Goal: Information Seeking & Learning: Check status

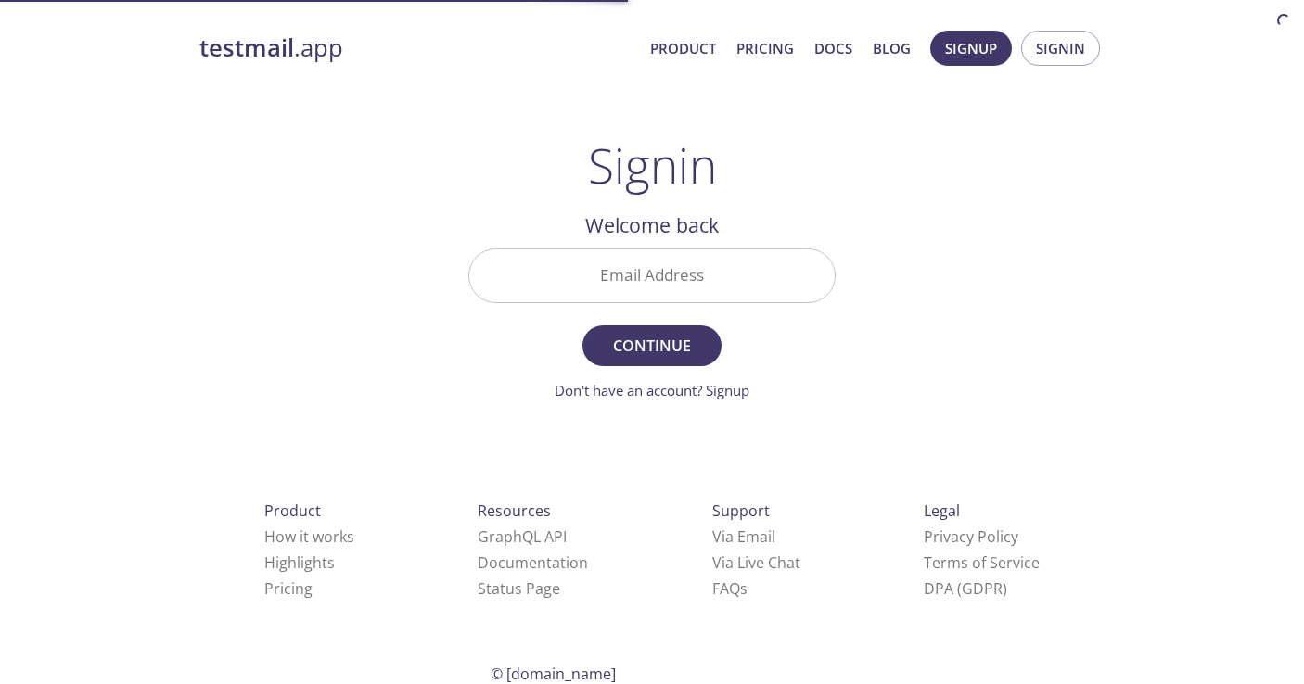
click at [692, 282] on input "Email Address" at bounding box center [651, 275] width 365 height 53
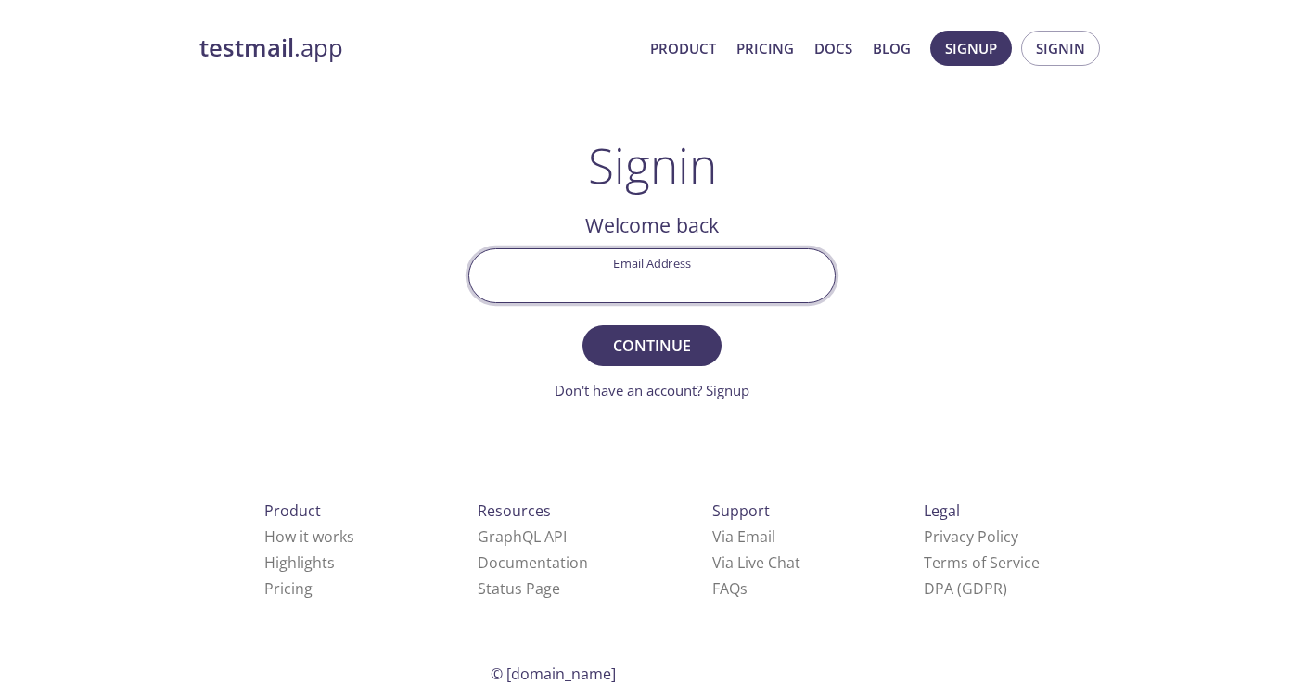
type input "[EMAIL_ADDRESS][PERSON_NAME][DOMAIN_NAME]"
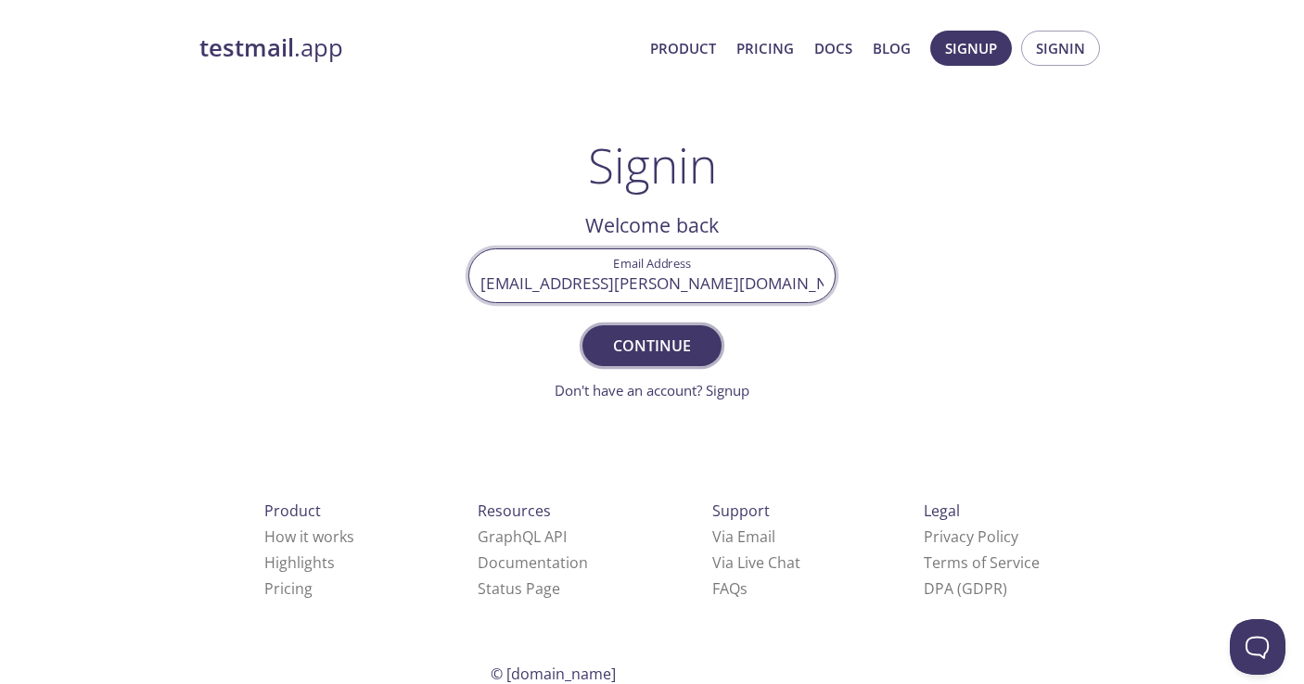
click at [678, 338] on span "Continue" at bounding box center [652, 346] width 98 height 26
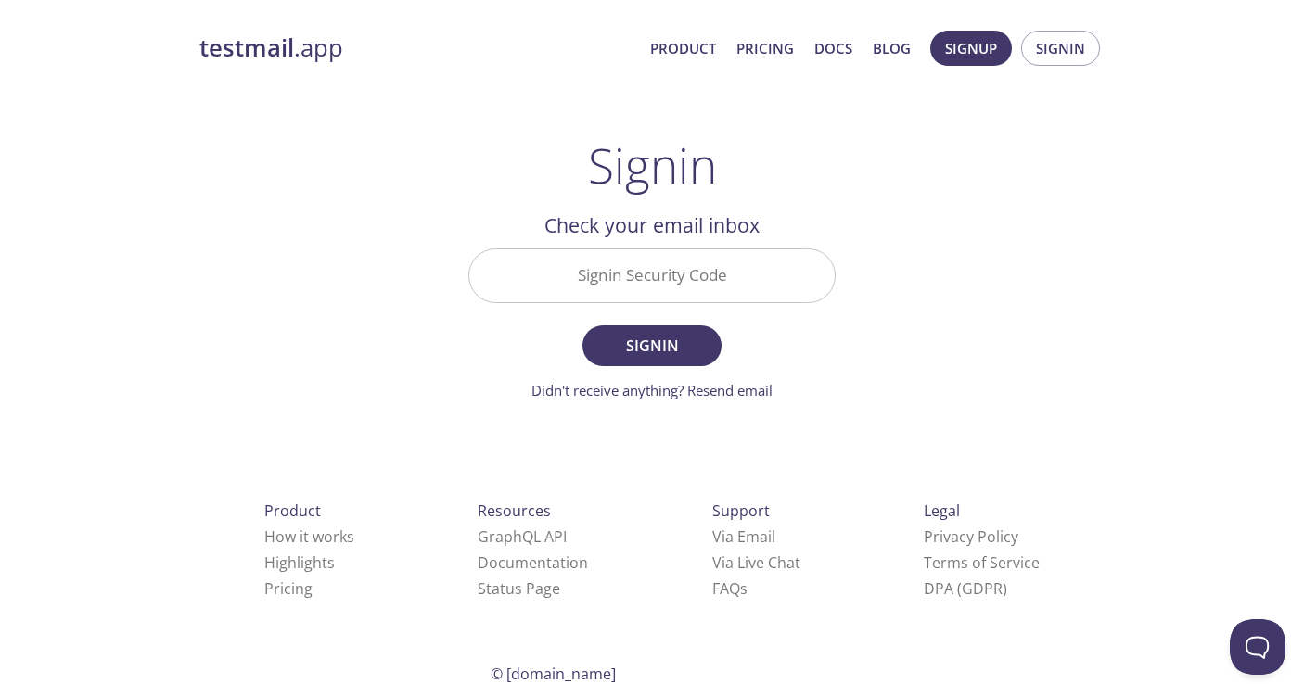
click at [753, 282] on input "Signin Security Code" at bounding box center [651, 275] width 365 height 53
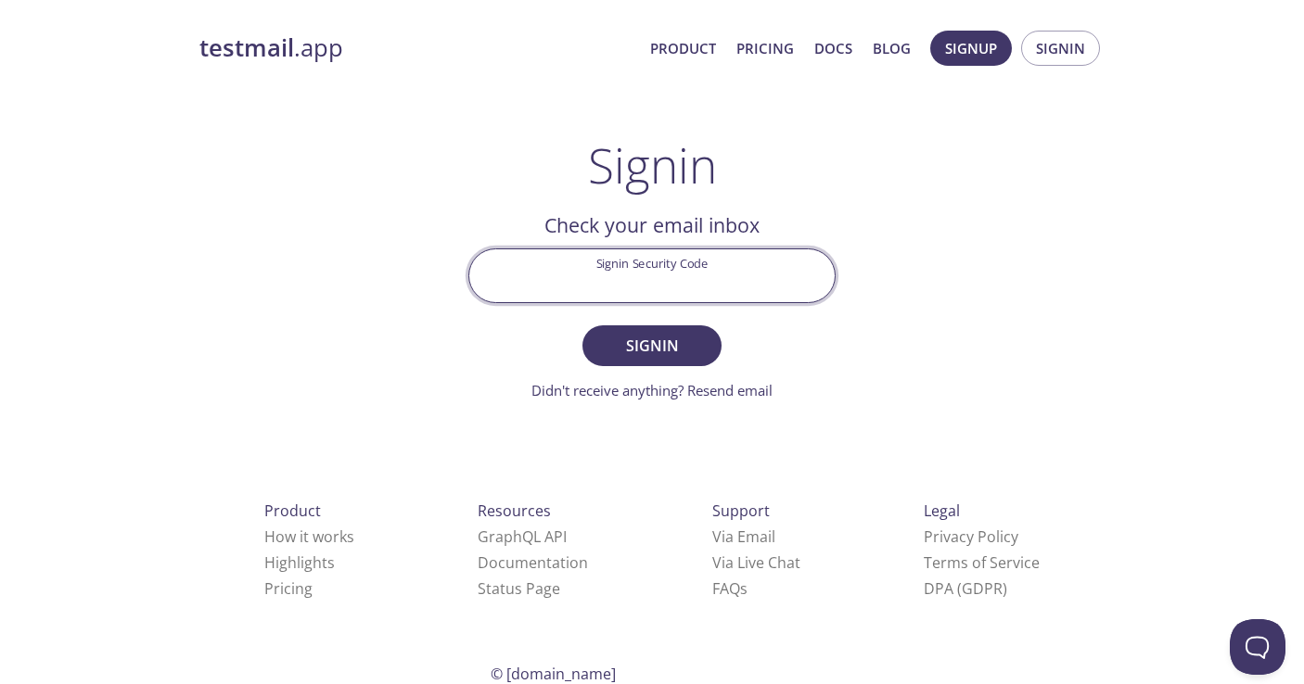
click at [704, 287] on input "Signin Security Code" at bounding box center [651, 275] width 365 height 53
paste input "3Q2S42U"
type input "3Q2S42U"
click at [666, 348] on span "Signin" at bounding box center [652, 346] width 98 height 26
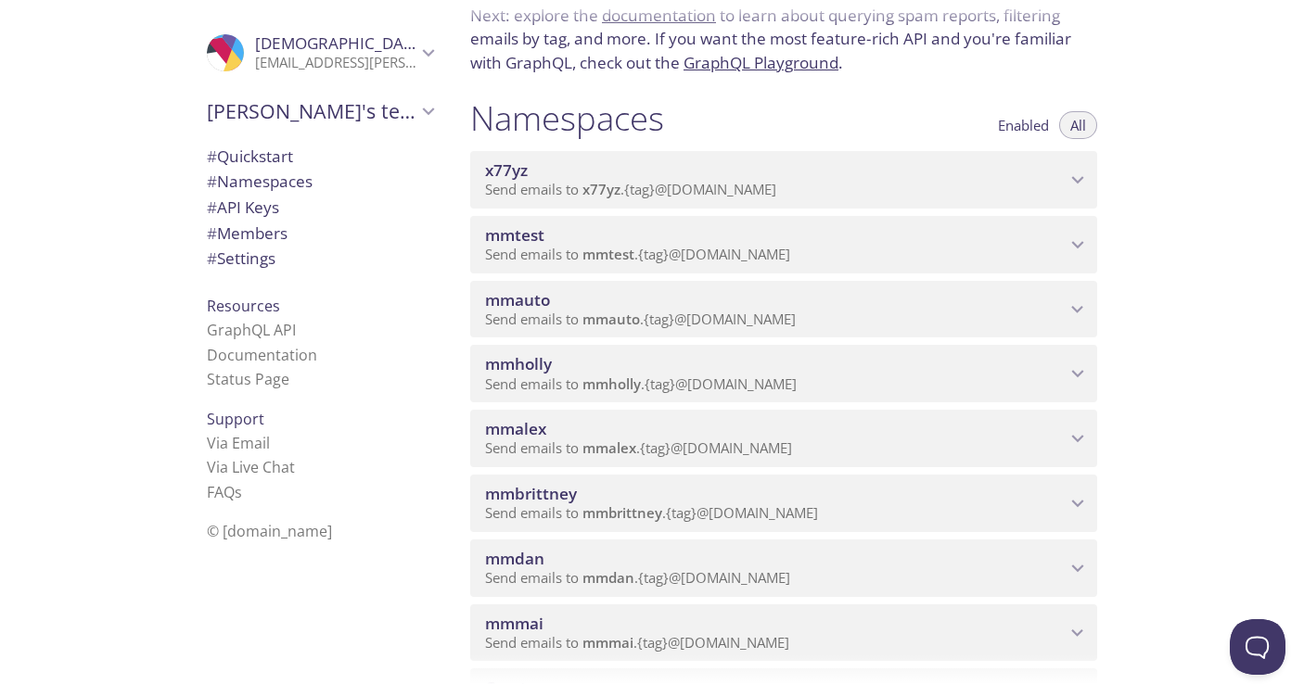
scroll to position [130, 0]
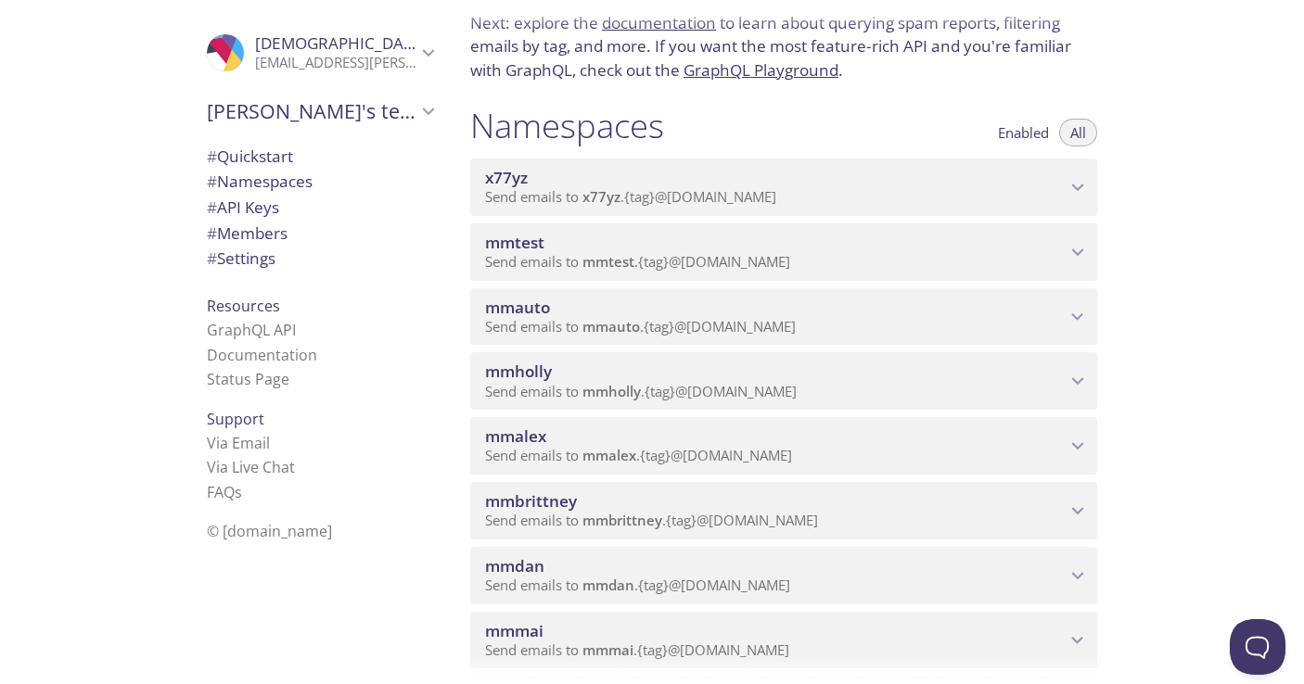
click at [868, 323] on p "Send emails to mmauto . {tag} @[DOMAIN_NAME]" at bounding box center [775, 327] width 580 height 19
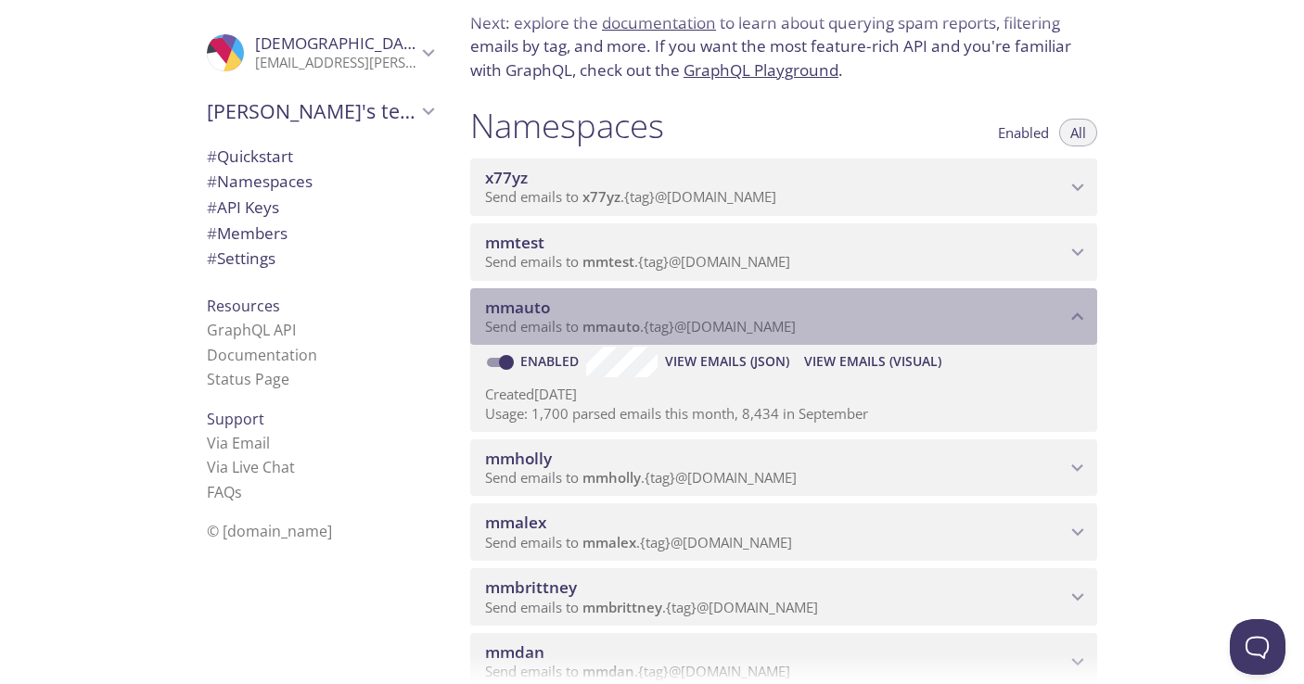
drag, startPoint x: 687, startPoint y: 324, endPoint x: 802, endPoint y: 325, distance: 115.0
click at [795, 325] on span "Send emails to mmauto . {tag} @[DOMAIN_NAME]" at bounding box center [640, 326] width 311 height 19
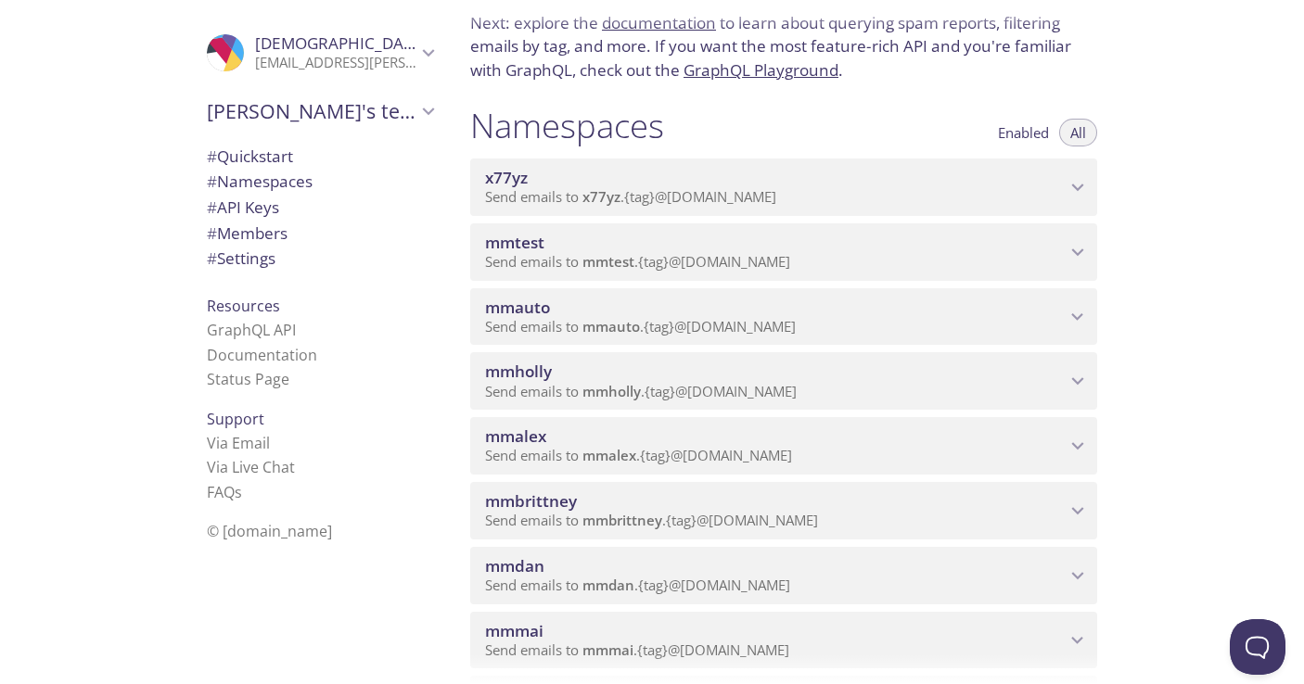
click at [934, 301] on span "mmauto" at bounding box center [775, 308] width 580 height 20
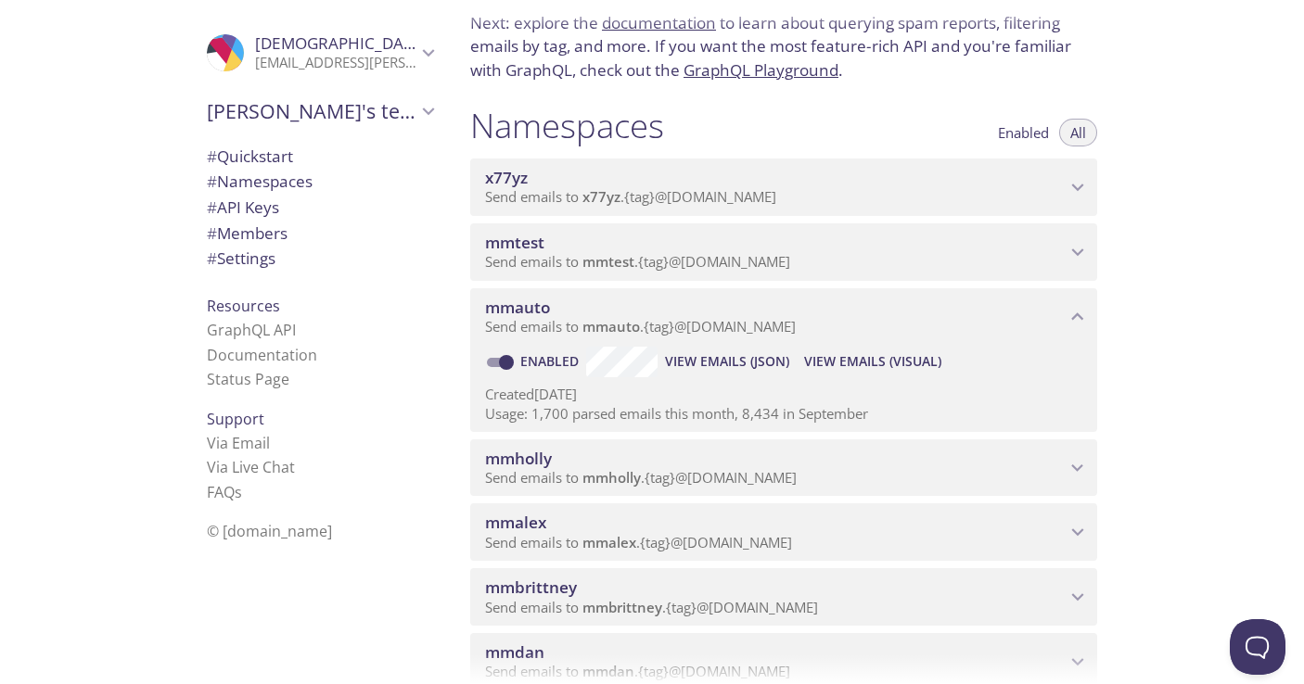
click at [866, 362] on span "View Emails (Visual)" at bounding box center [872, 361] width 137 height 22
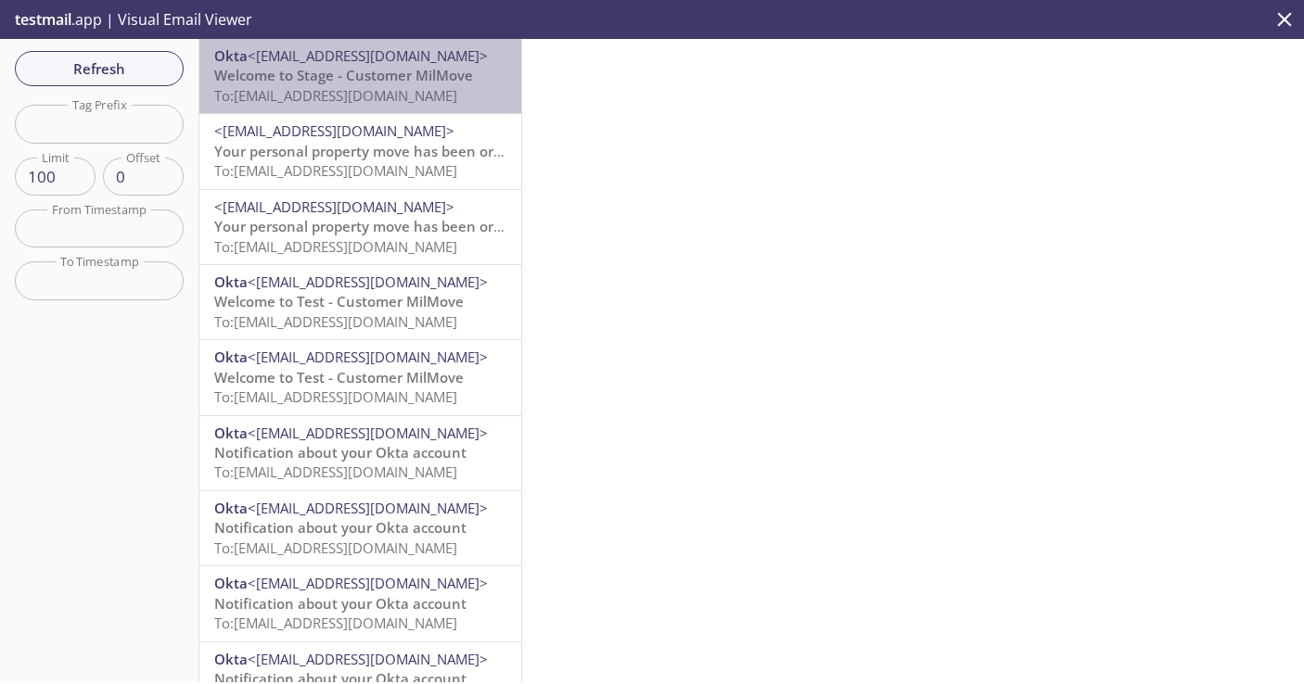
click at [429, 85] on p "Welcome to Stage - Customer MilMove To: [EMAIL_ADDRESS][DOMAIN_NAME]" at bounding box center [360, 86] width 292 height 40
